Goal: Communication & Community: Answer question/provide support

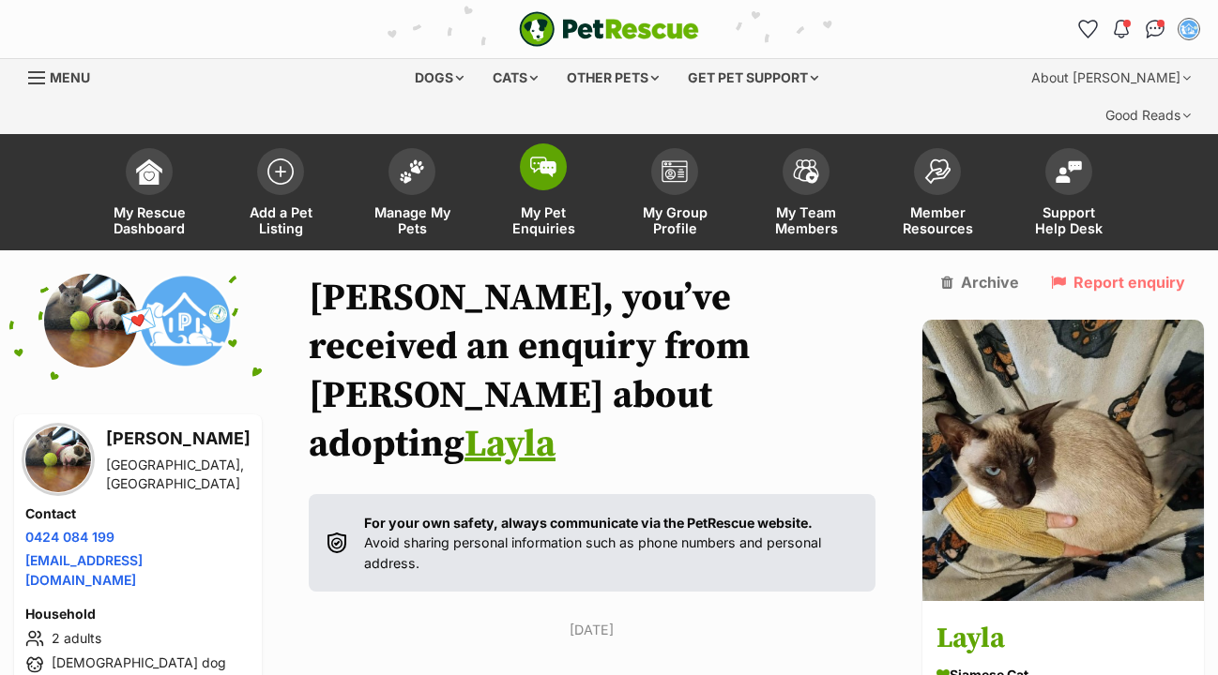
click at [539, 157] on img at bounding box center [543, 167] width 26 height 21
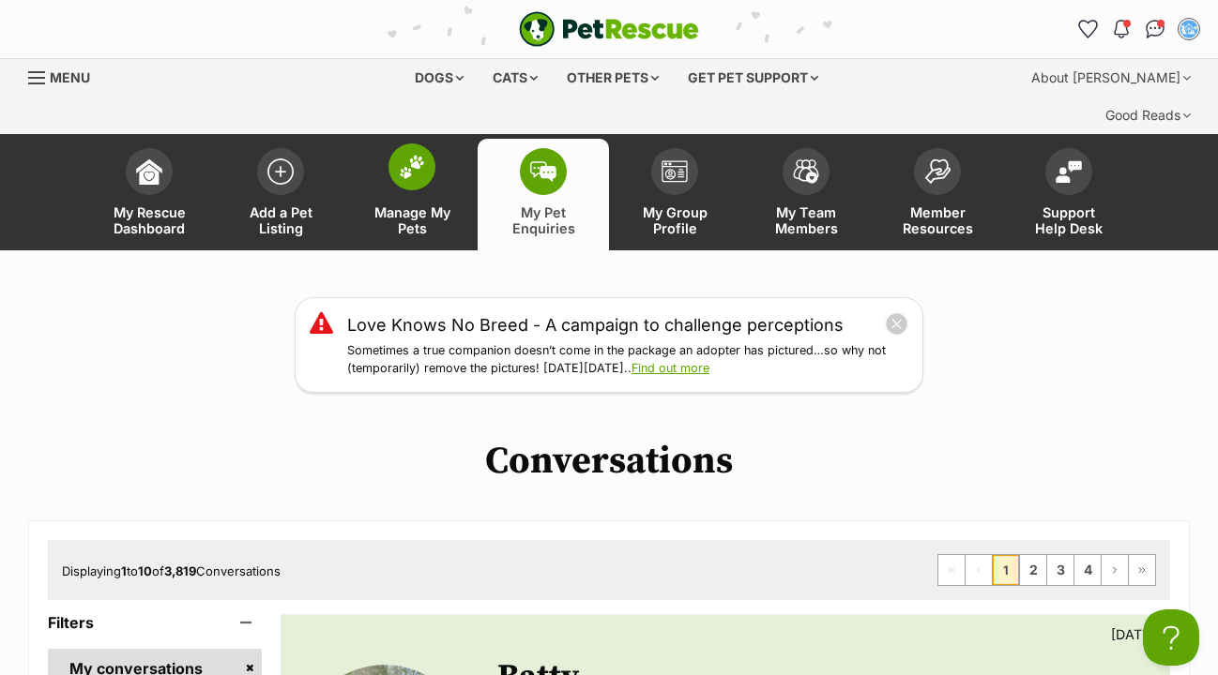
click at [389, 144] on span at bounding box center [411, 167] width 47 height 47
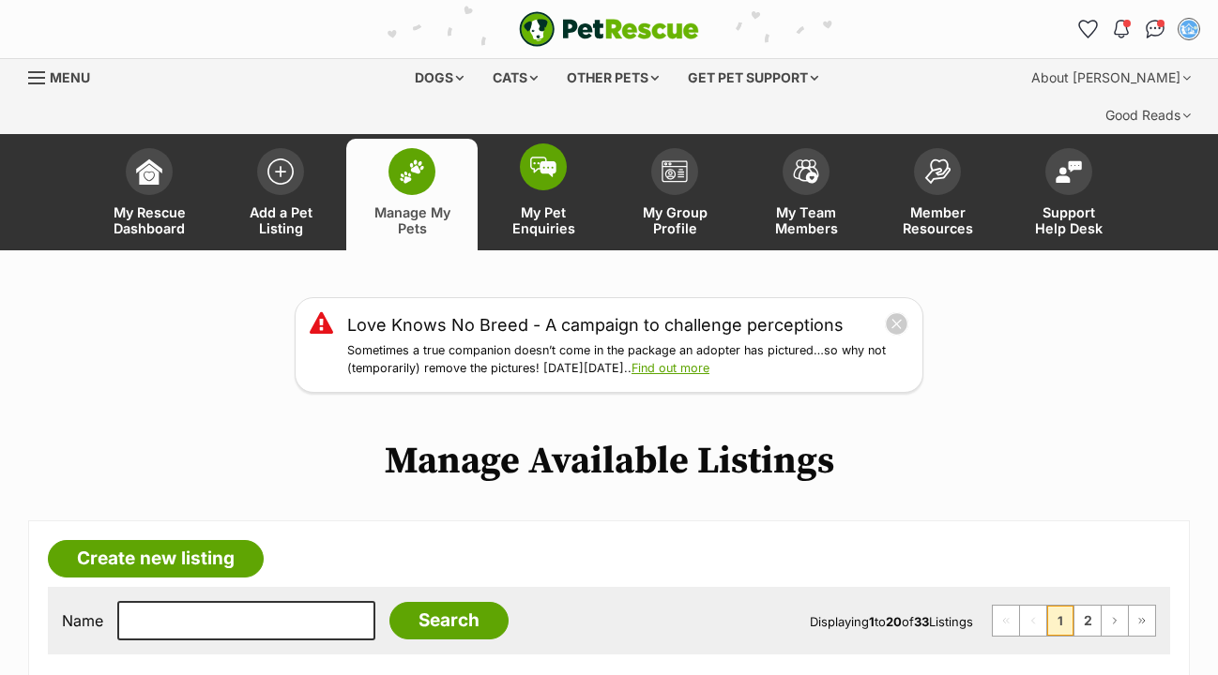
click at [543, 157] on img at bounding box center [543, 167] width 26 height 21
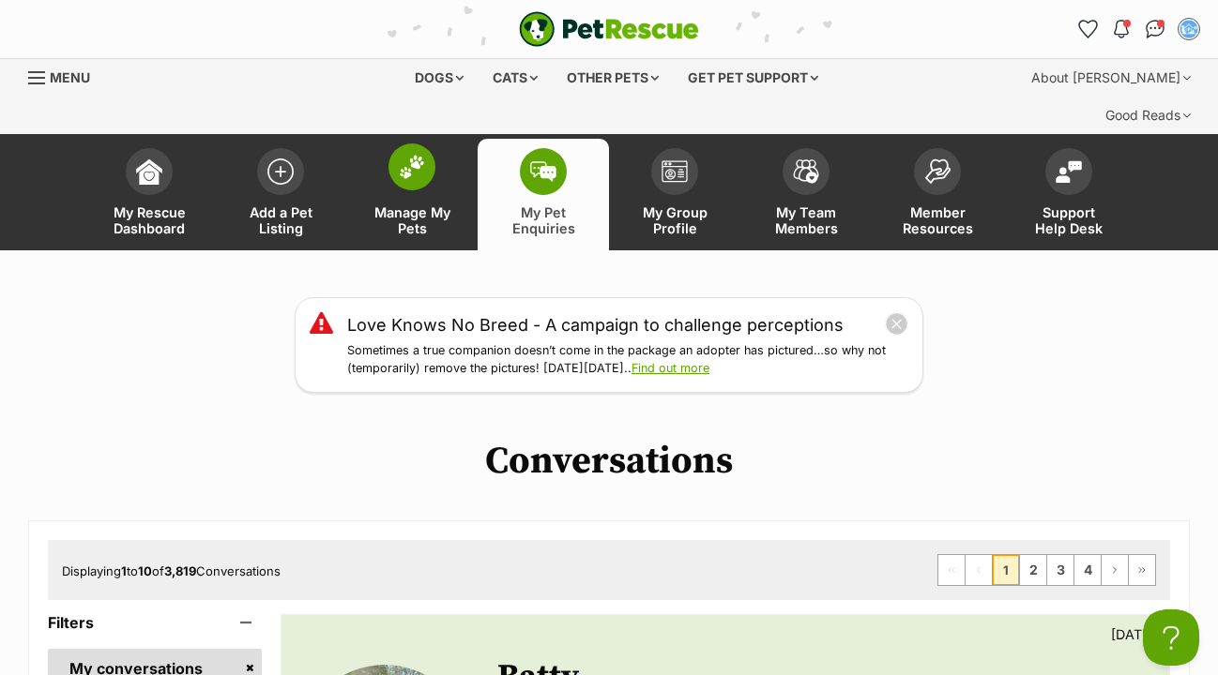
click at [409, 155] on img at bounding box center [412, 167] width 26 height 24
click at [902, 311] on button "close" at bounding box center [897, 324] width 26 height 26
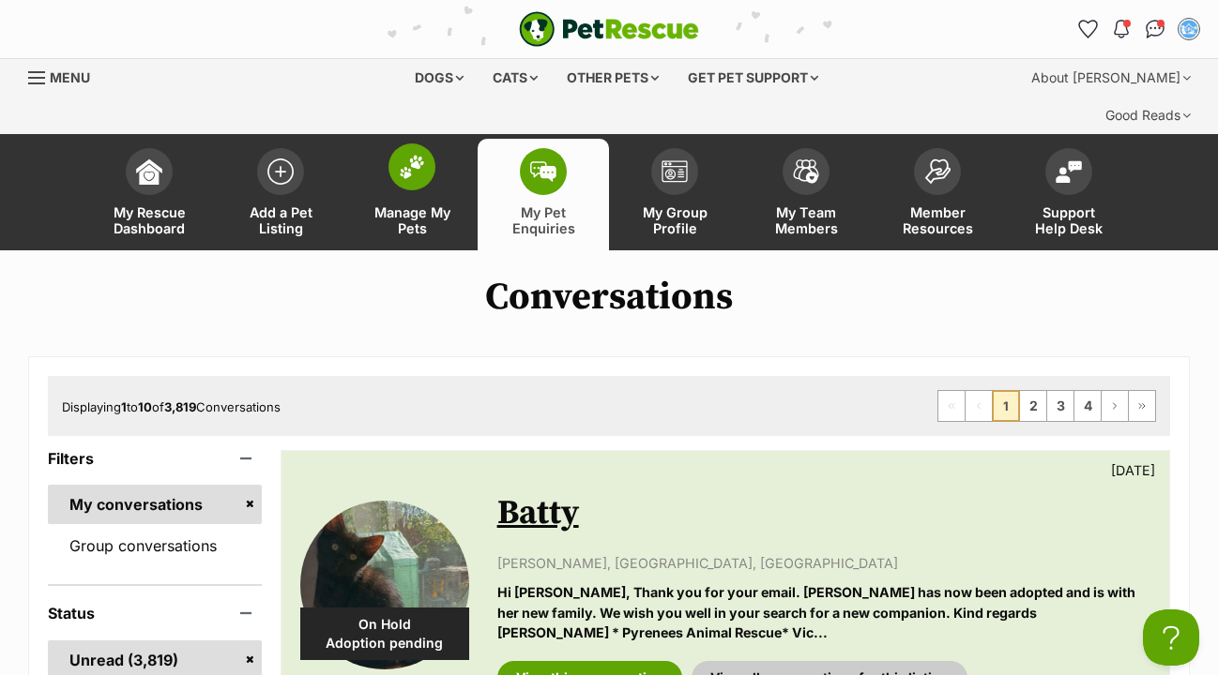
click at [413, 155] on img at bounding box center [412, 167] width 26 height 24
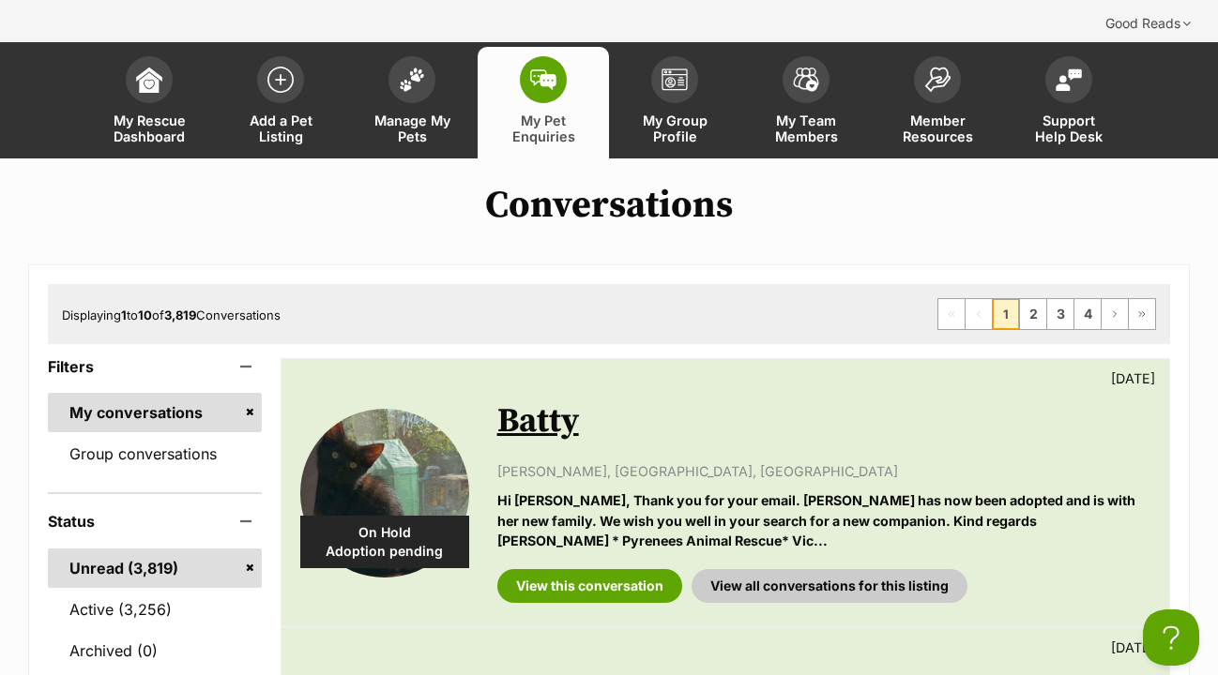
scroll to position [91, 0]
